Goal: Information Seeking & Learning: Learn about a topic

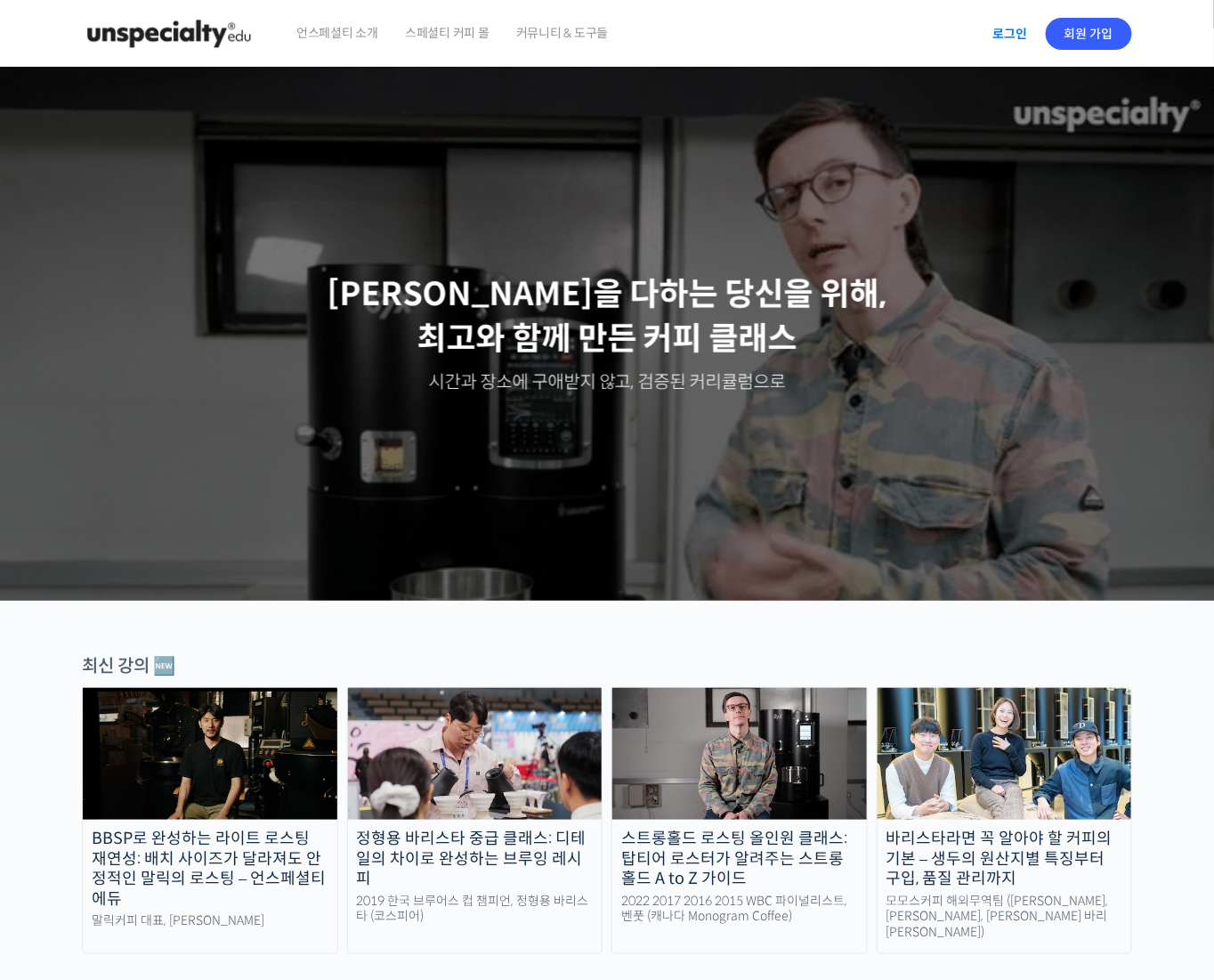
click at [1017, 28] on link "로그인" at bounding box center [1009, 34] width 56 height 41
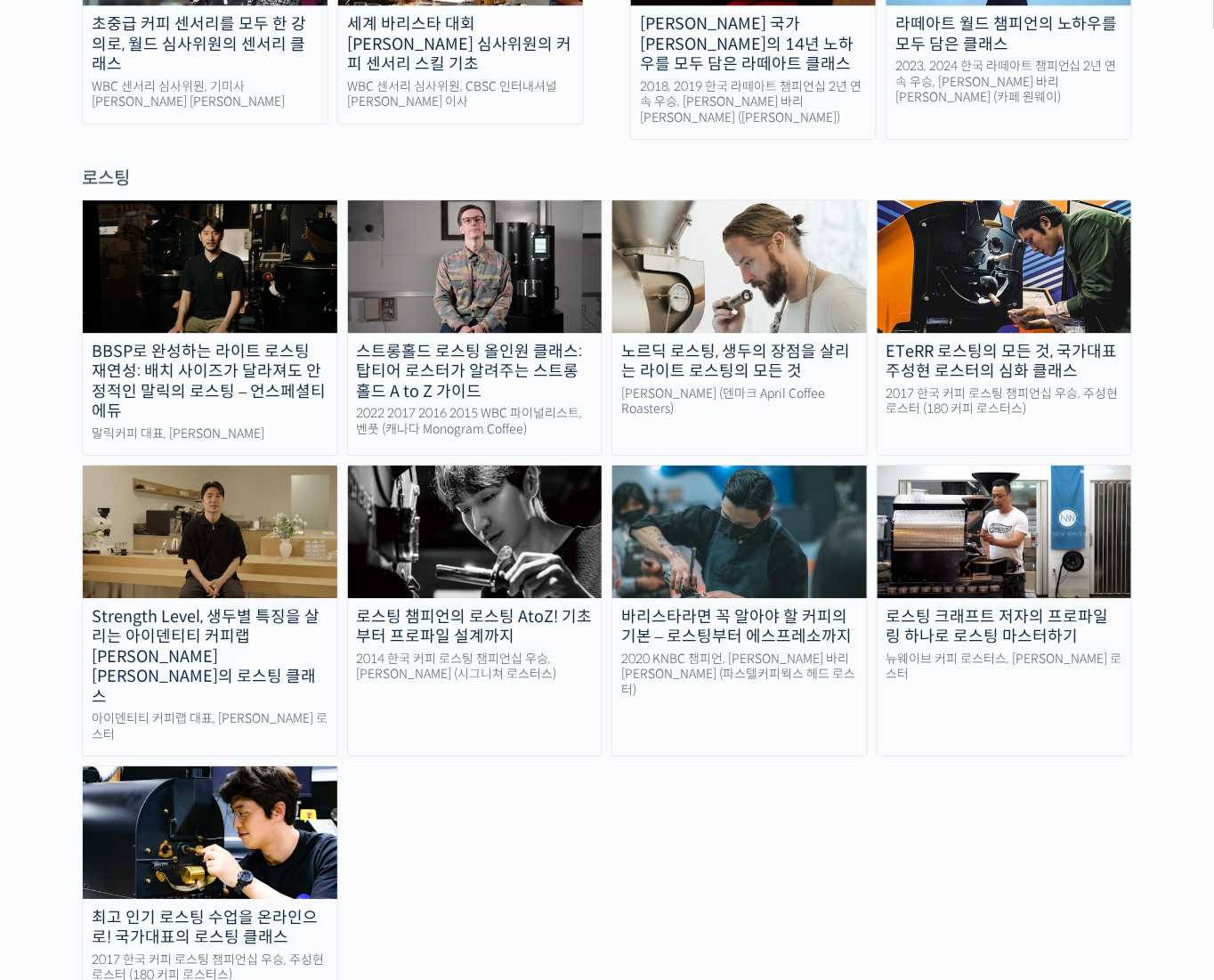
scroll to position [1514, 0]
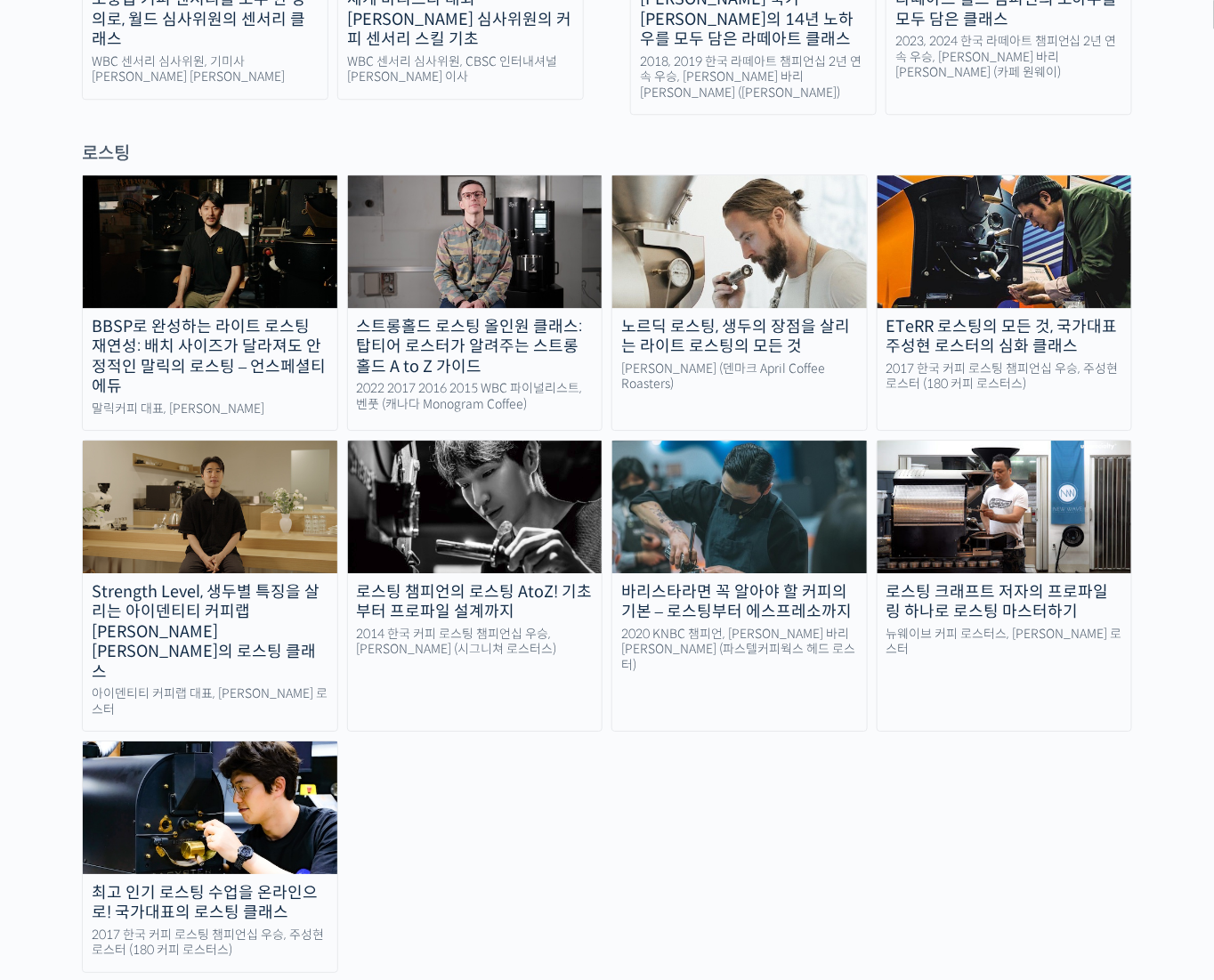
click at [521, 440] on img at bounding box center [475, 506] width 255 height 132
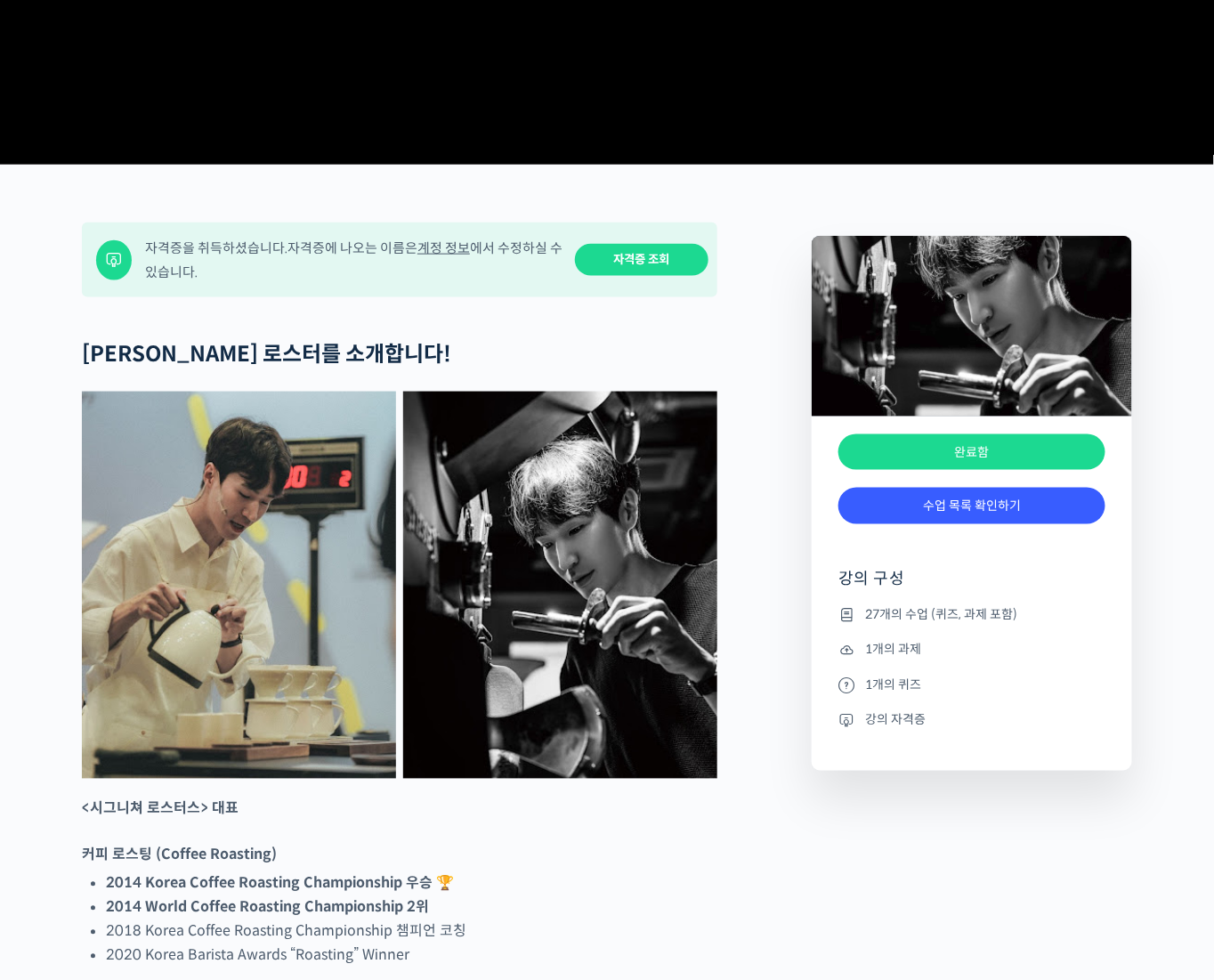
scroll to position [623, 0]
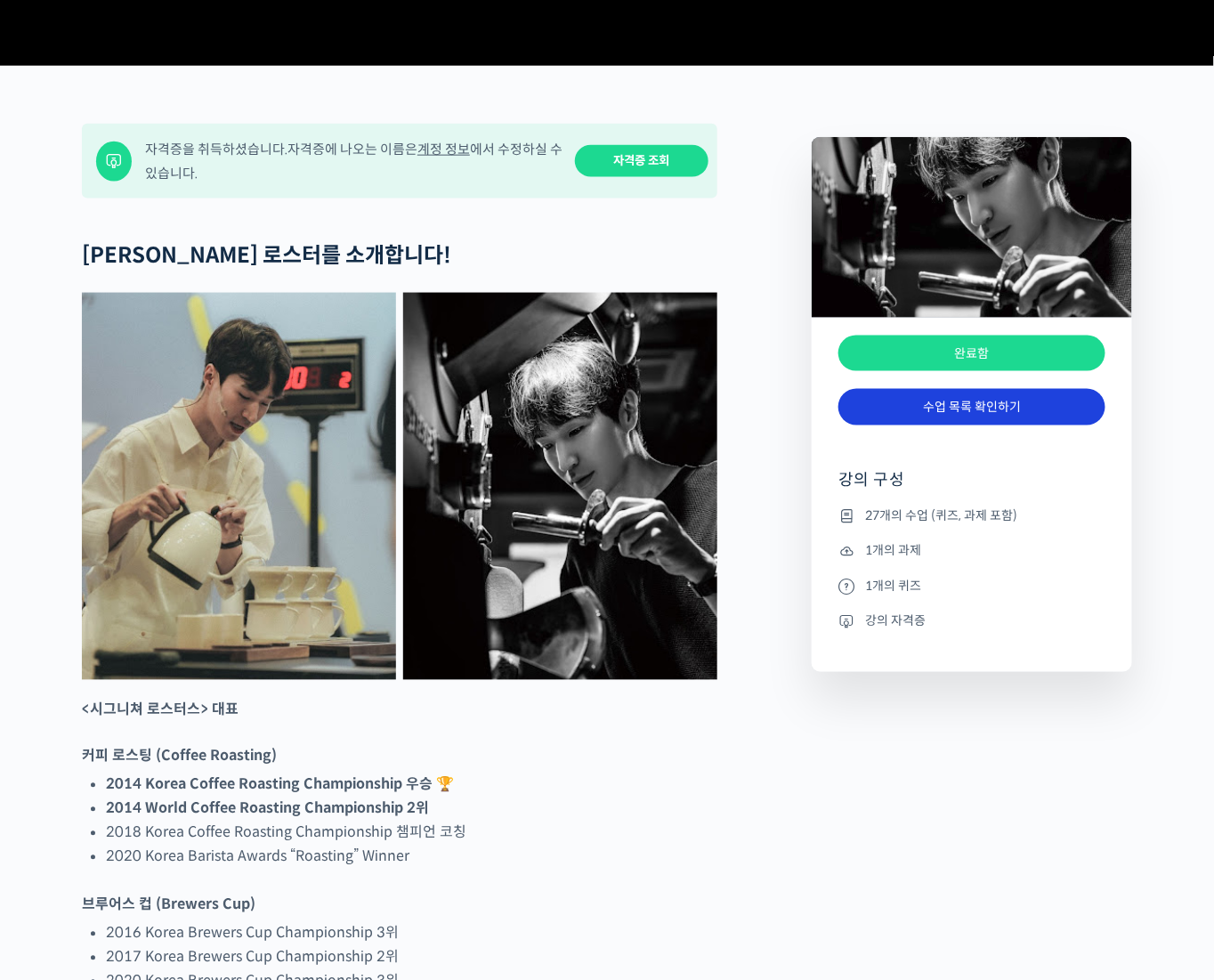
click at [974, 426] on link "수업 목록 확인하기" at bounding box center [972, 407] width 267 height 36
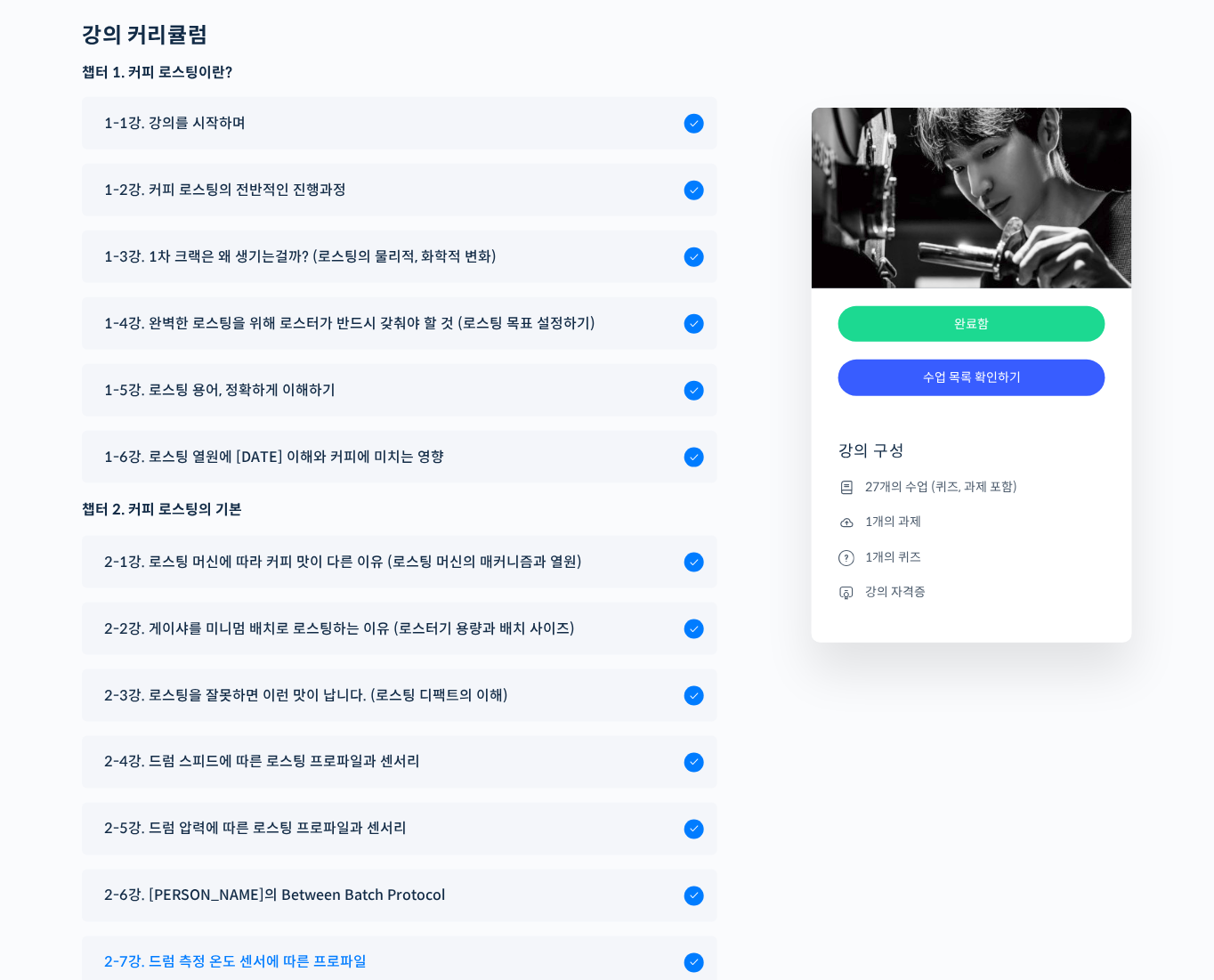
scroll to position [9215, 0]
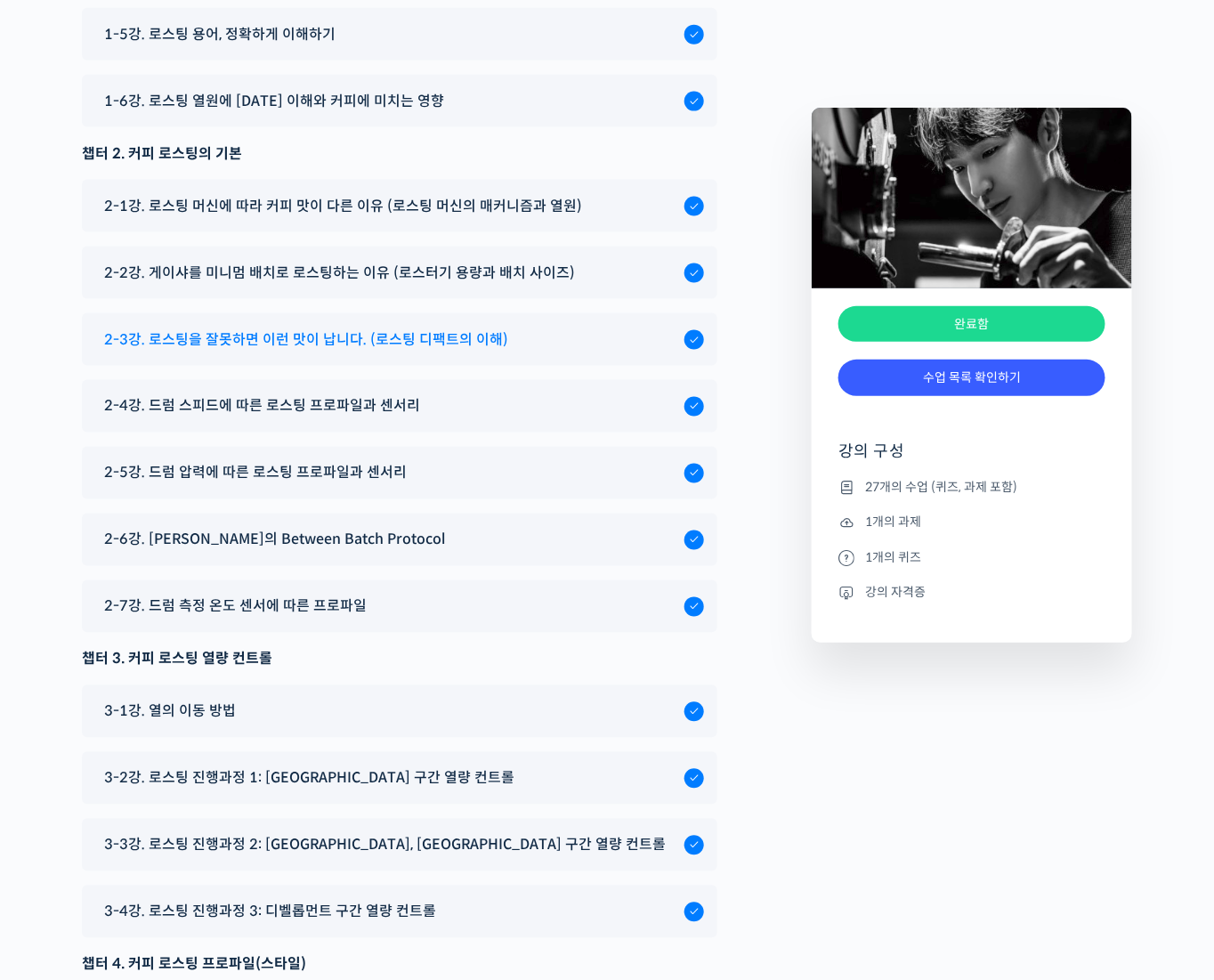
click at [402, 328] on span "2-3강. 로스팅을 잘못하면 이런 맛이 납니다. (로스팅 디팩트의 이해)" at bounding box center [306, 340] width 404 height 24
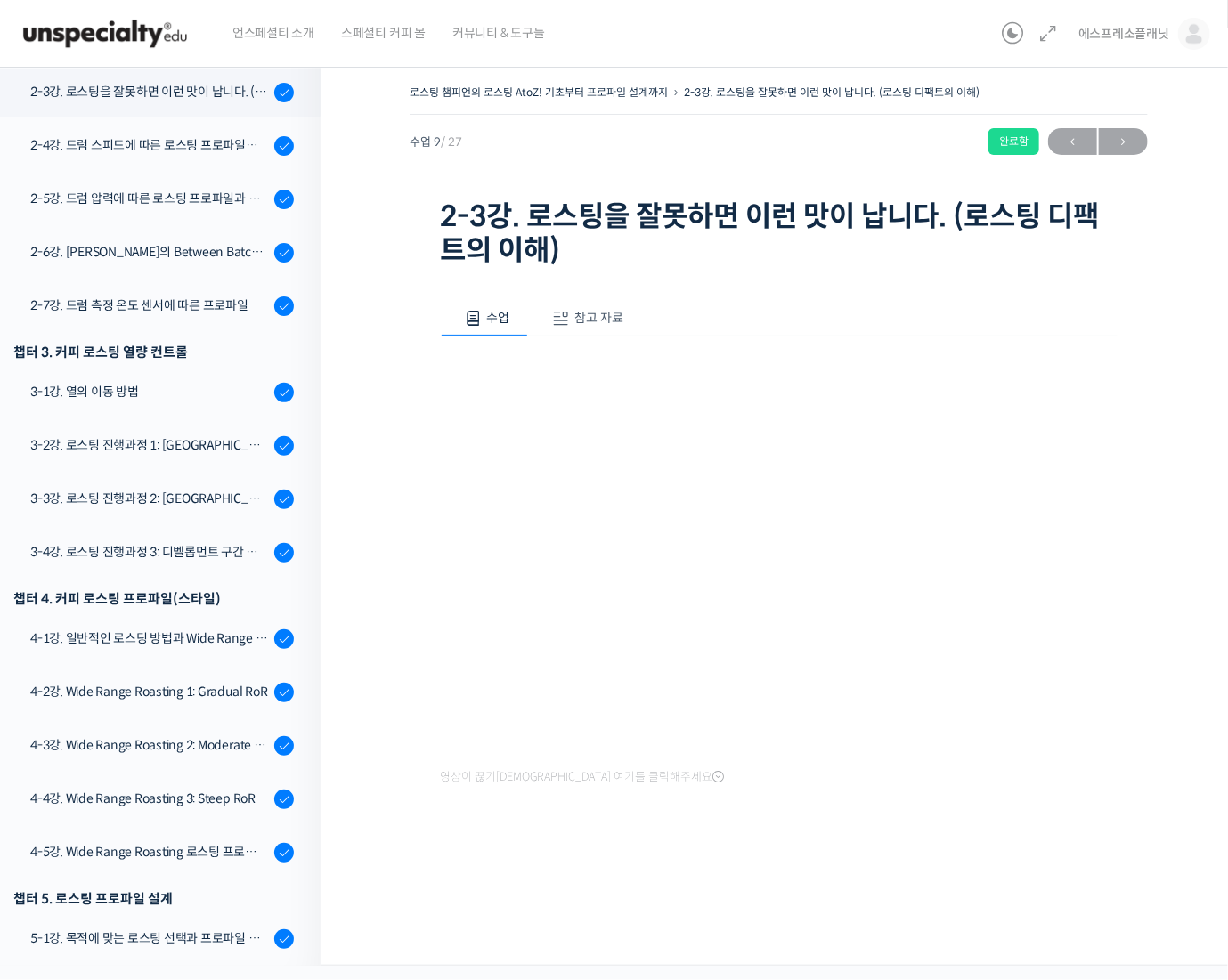
scroll to position [719, 0]
